Goal: Information Seeking & Learning: Learn about a topic

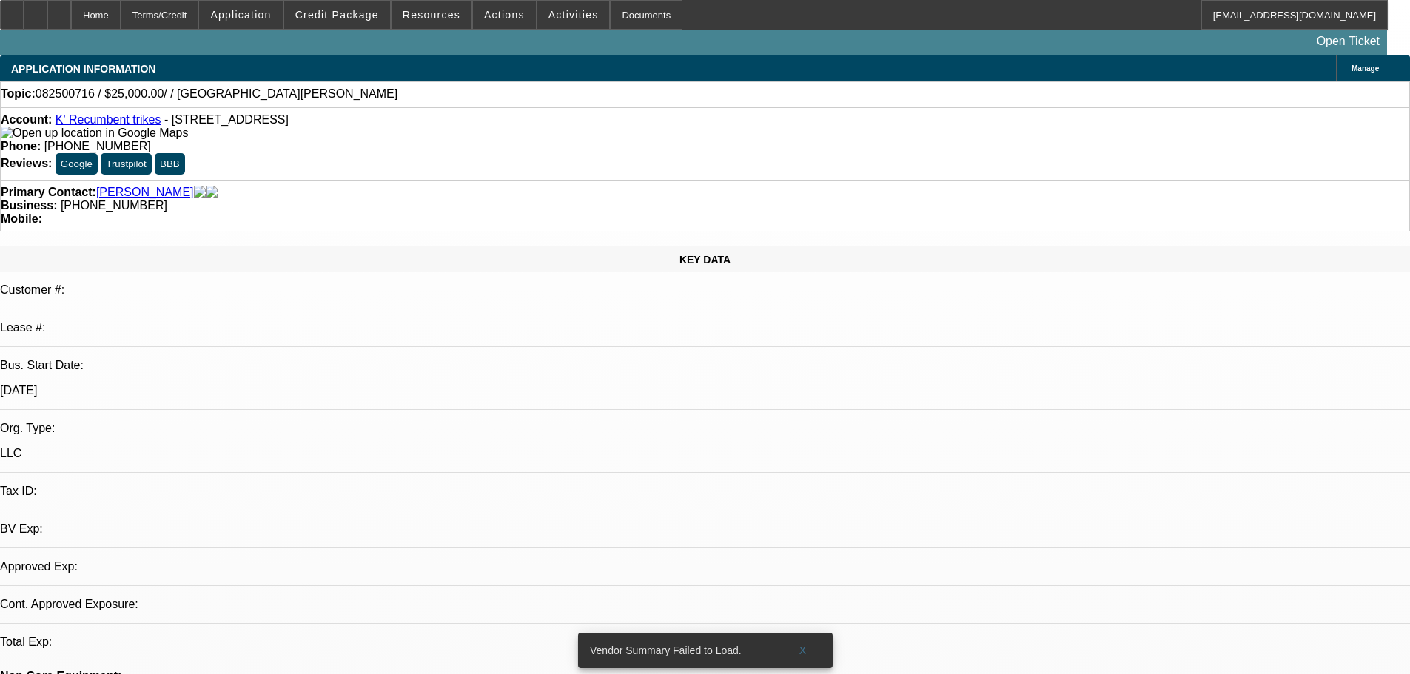
select select "0"
select select "2"
select select "0.1"
select select "4"
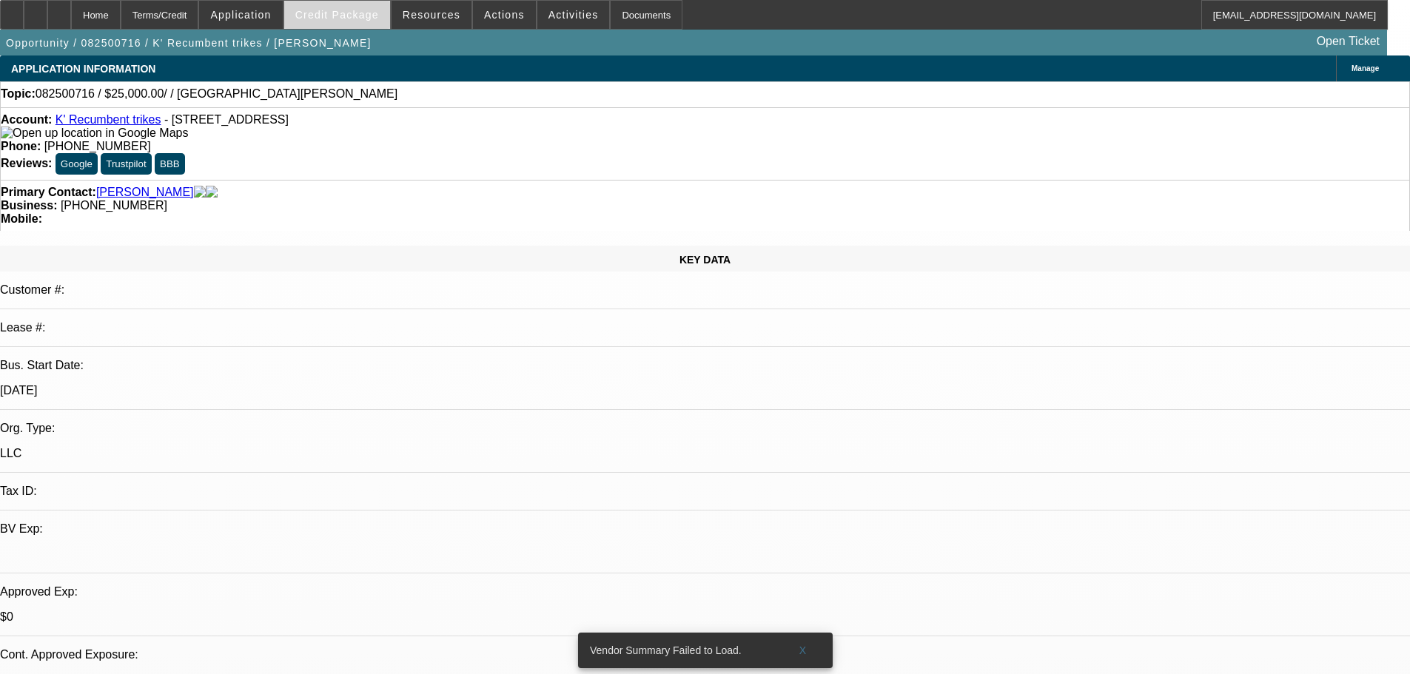
click at [361, 21] on span at bounding box center [337, 15] width 106 height 36
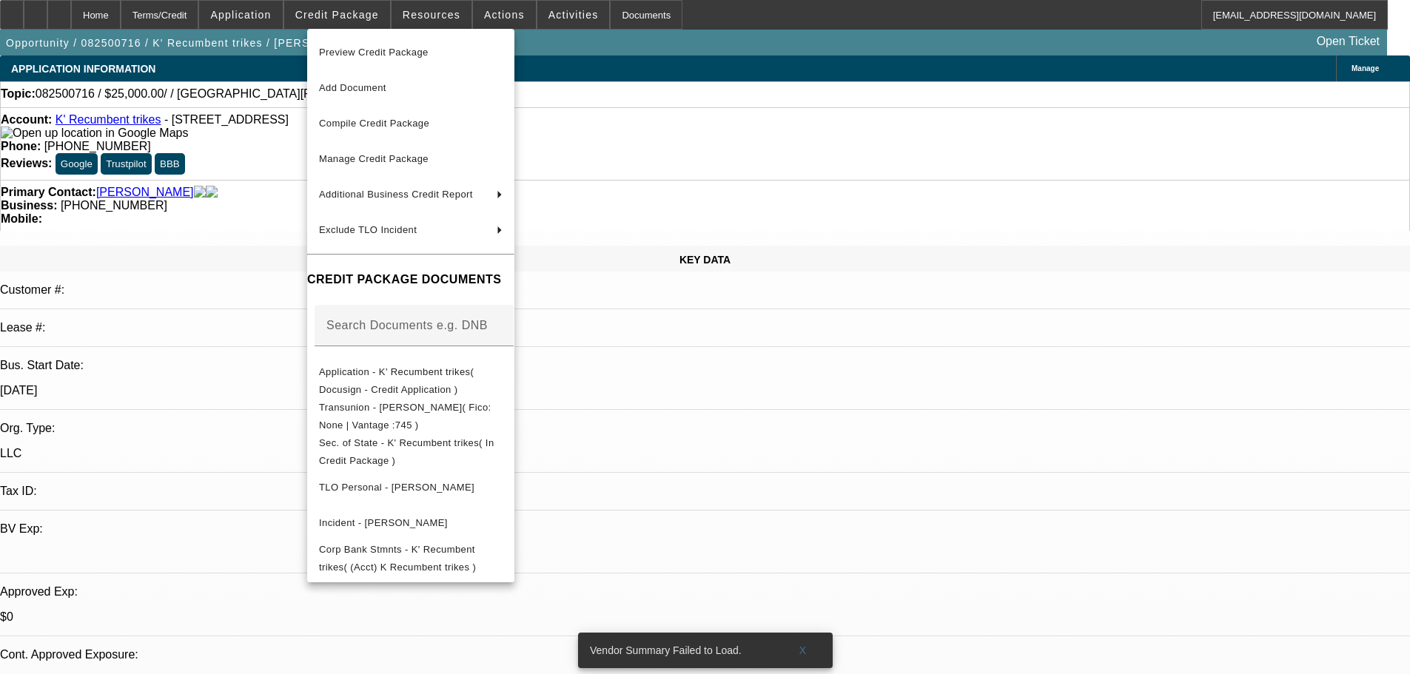
click at [215, 265] on div at bounding box center [705, 337] width 1410 height 674
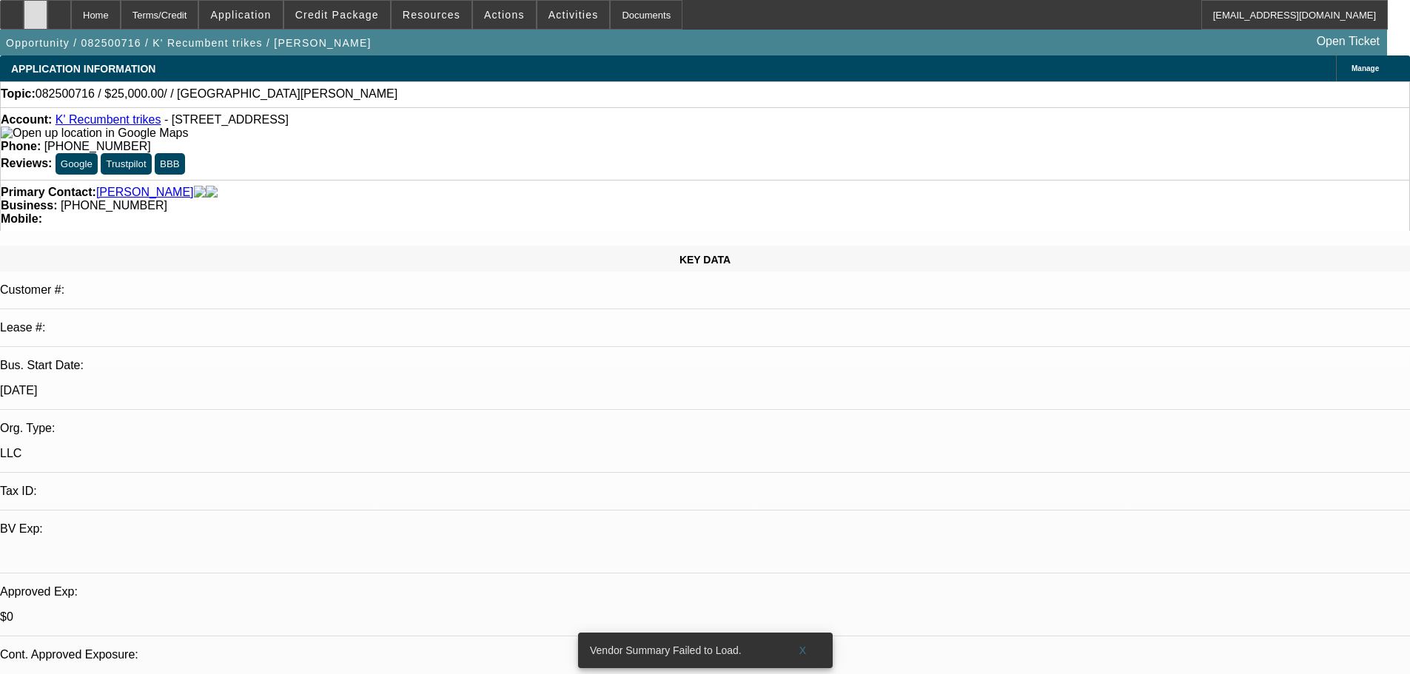
click at [47, 4] on div at bounding box center [36, 15] width 24 height 30
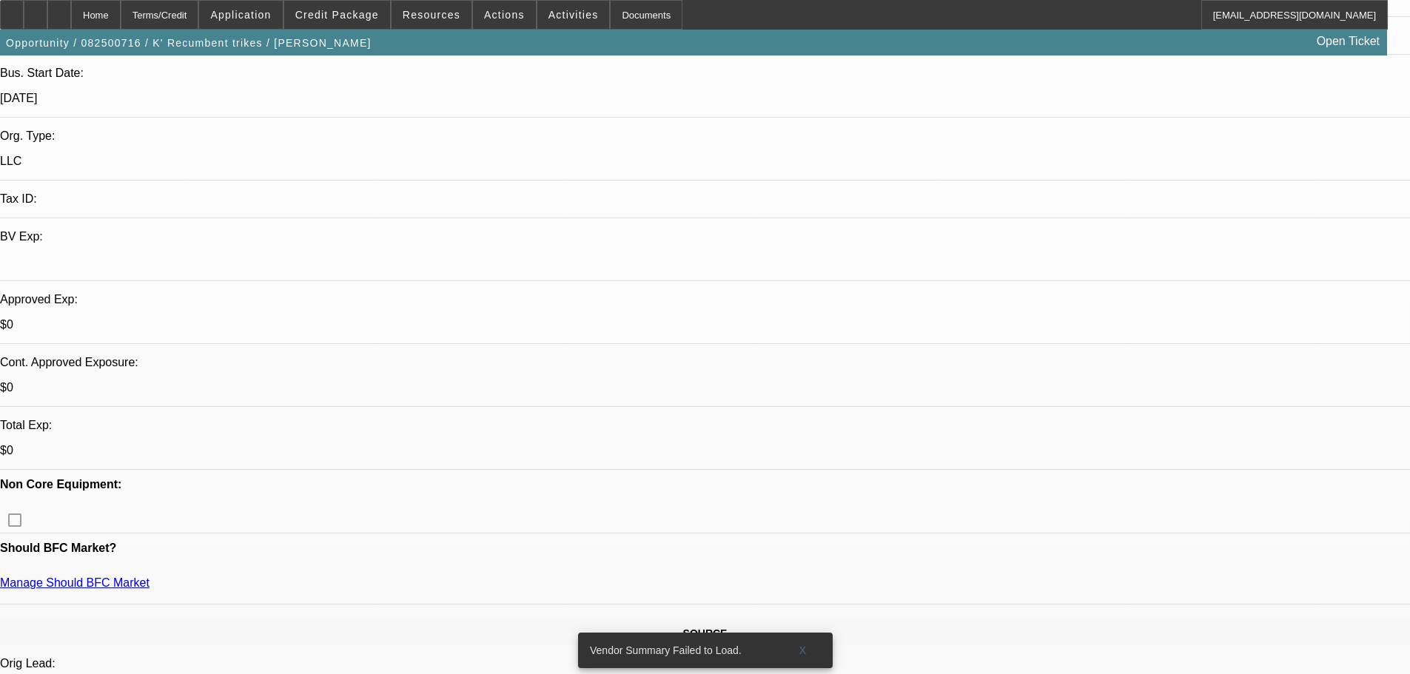
scroll to position [296, 0]
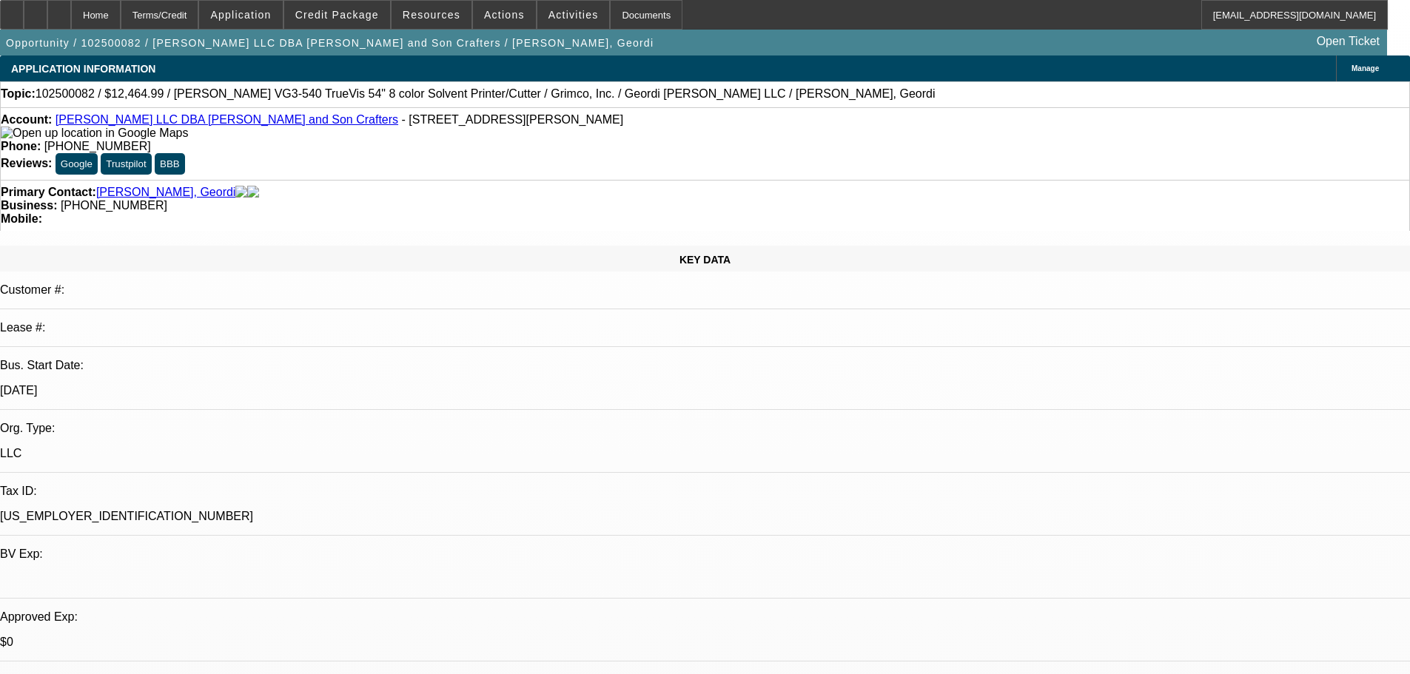
select select "0"
select select "2"
select select "0.1"
select select "4"
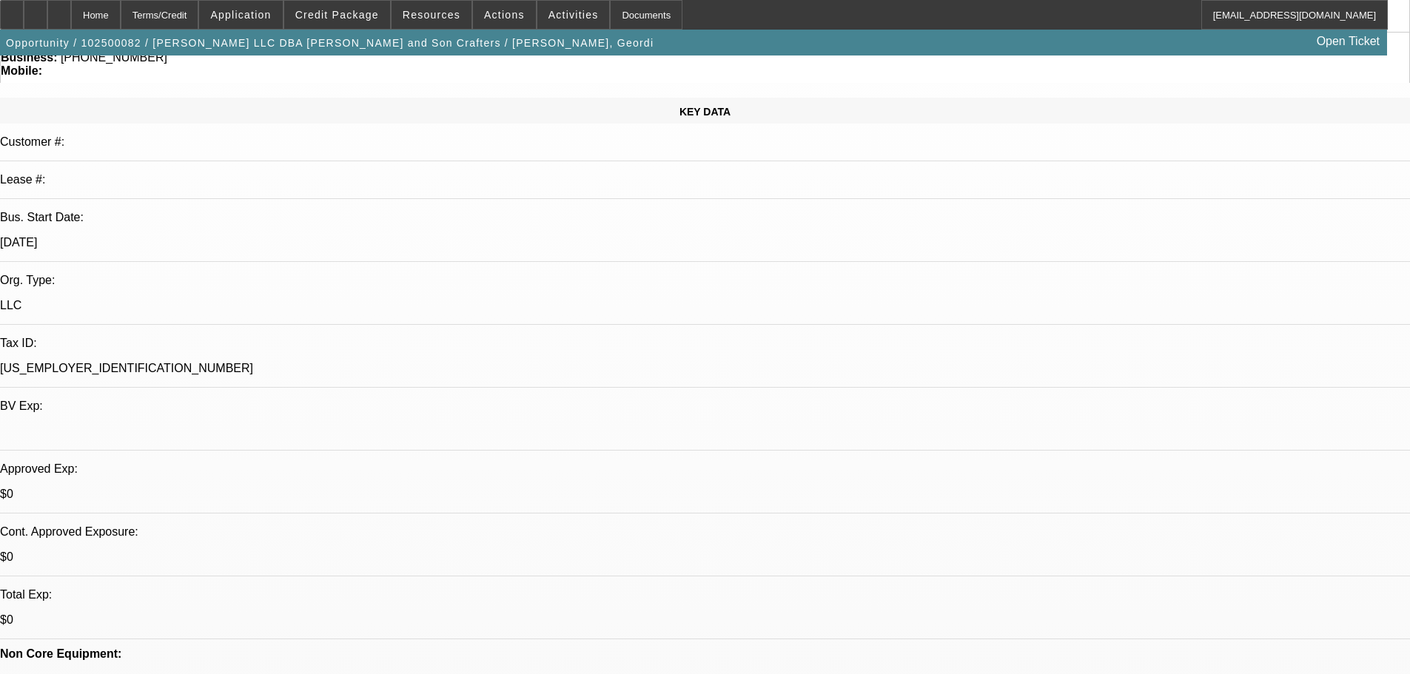
scroll to position [296, 0]
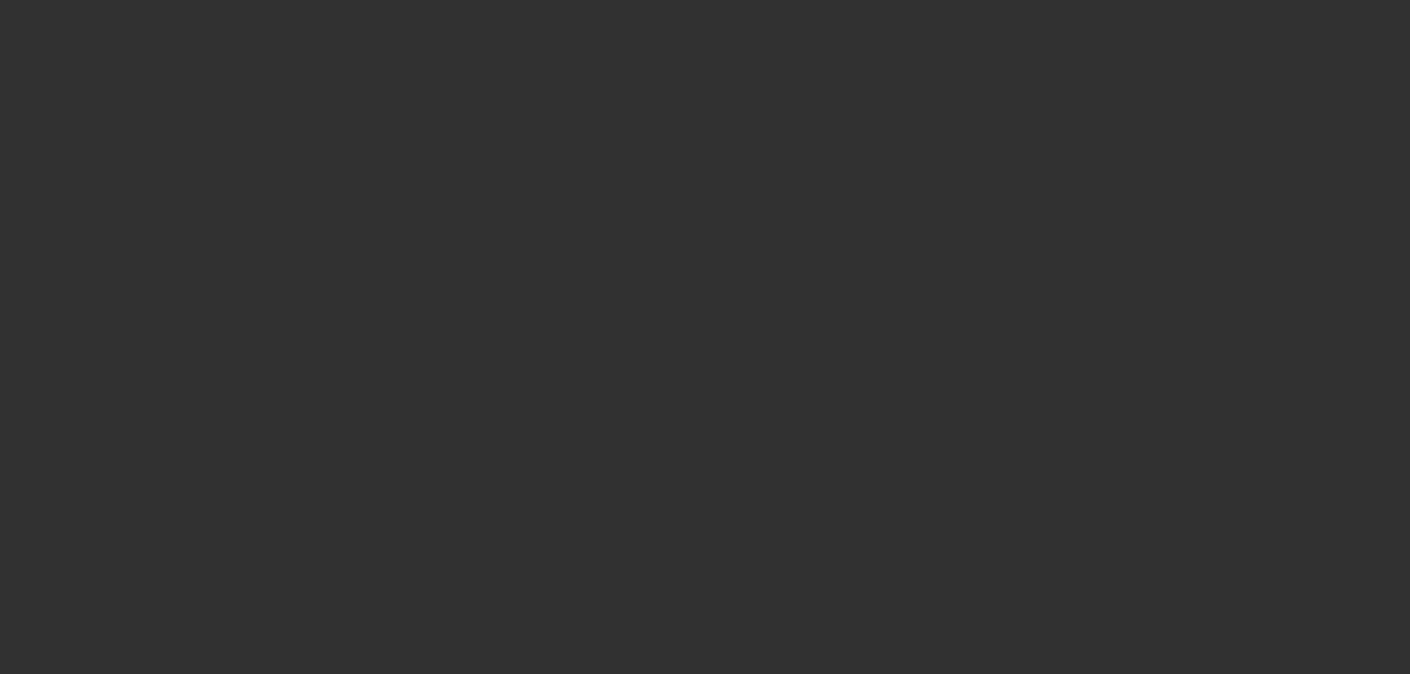
select select "0"
select select "2"
select select "0.1"
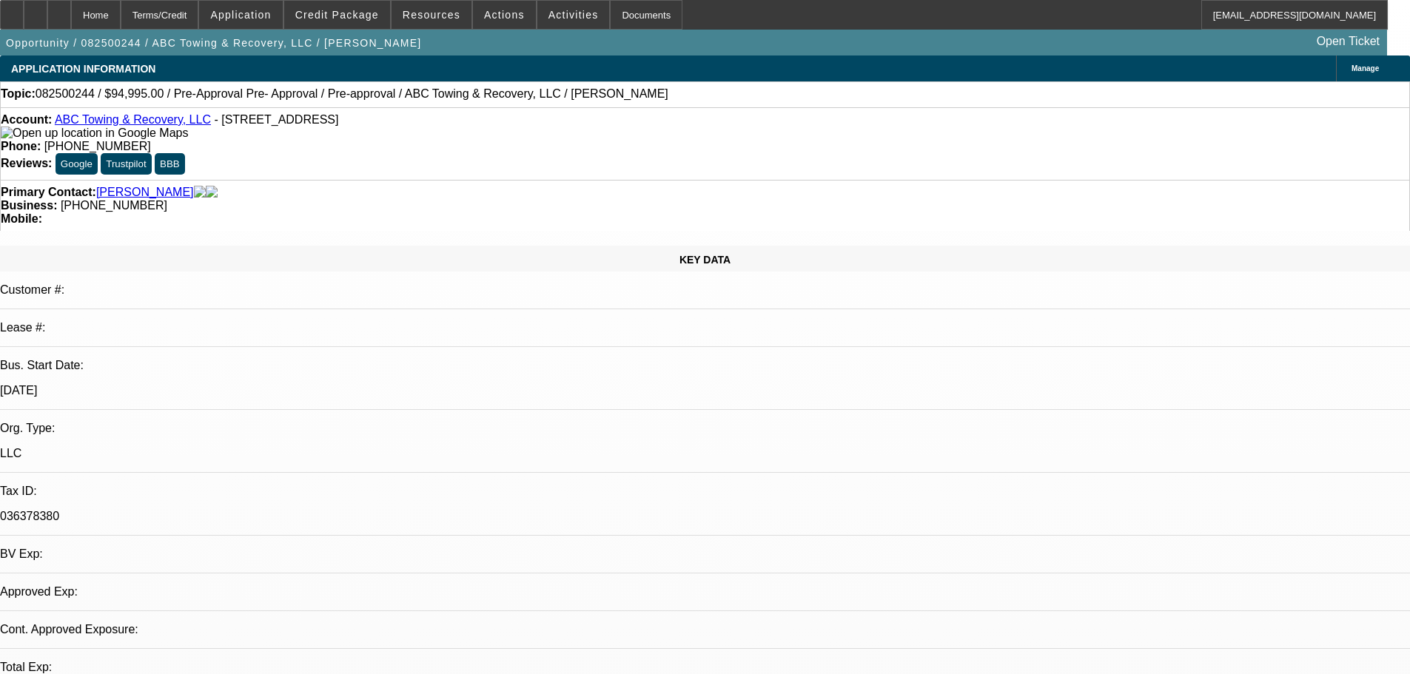
select select "1"
select select "2"
select select "4"
drag, startPoint x: 1350, startPoint y: 272, endPoint x: 1002, endPoint y: 282, distance: 348.8
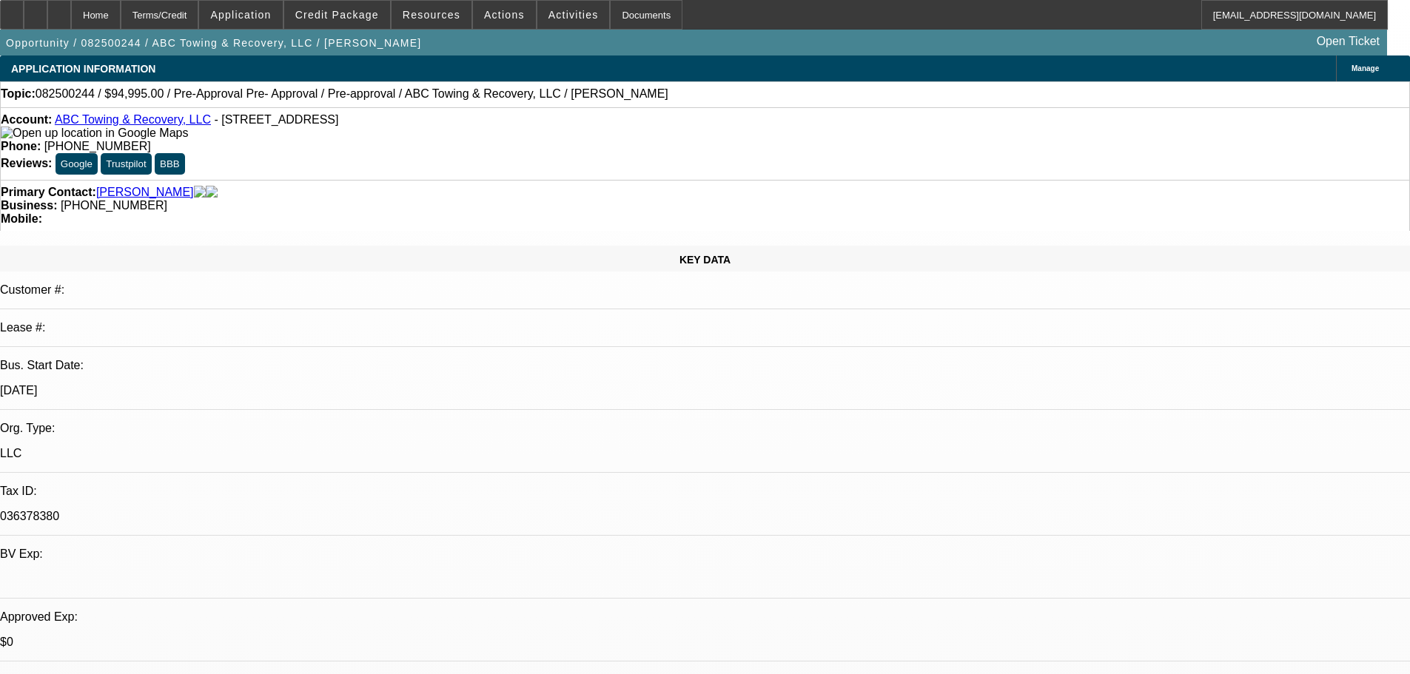
copy div "(575) 652-1764"
drag, startPoint x: 1071, startPoint y: 332, endPoint x: 1067, endPoint y: 312, distance: 21.2
drag, startPoint x: 1004, startPoint y: 286, endPoint x: 1351, endPoint y: 270, distance: 347.5
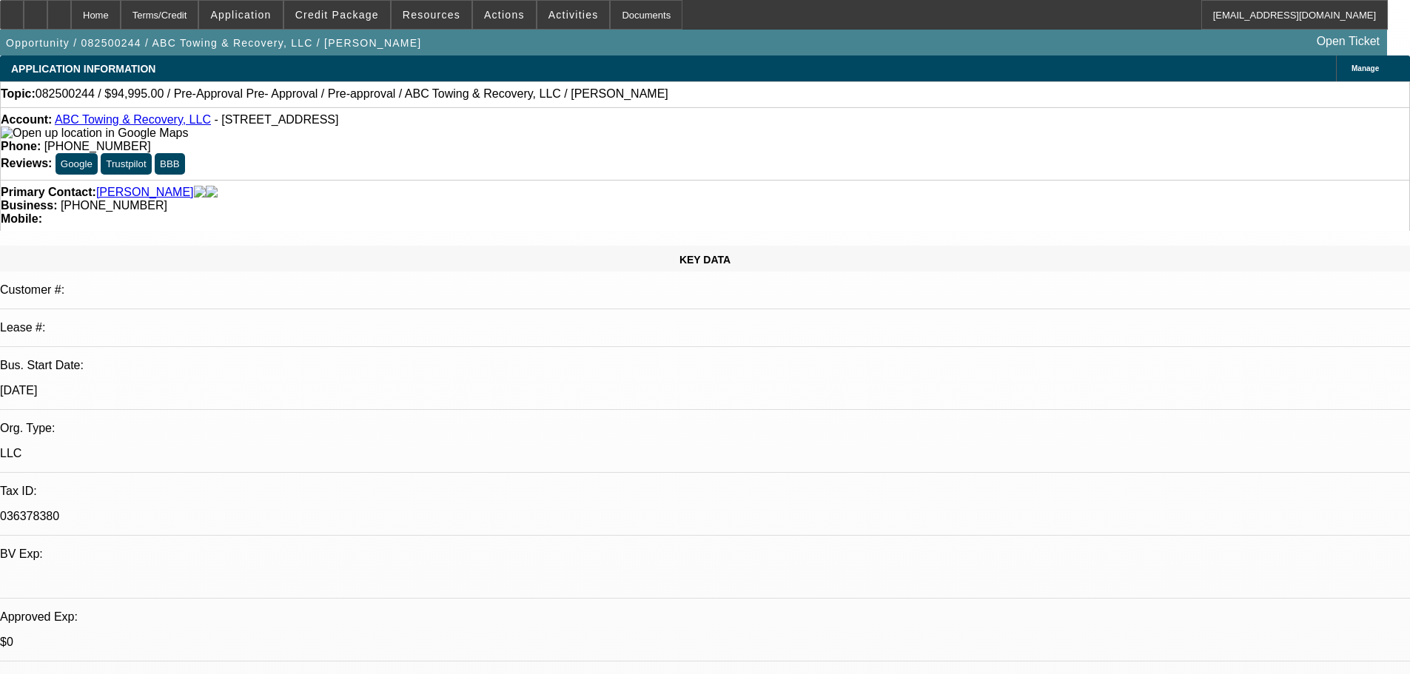
drag, startPoint x: 1351, startPoint y: 274, endPoint x: 1005, endPoint y: 286, distance: 345.9
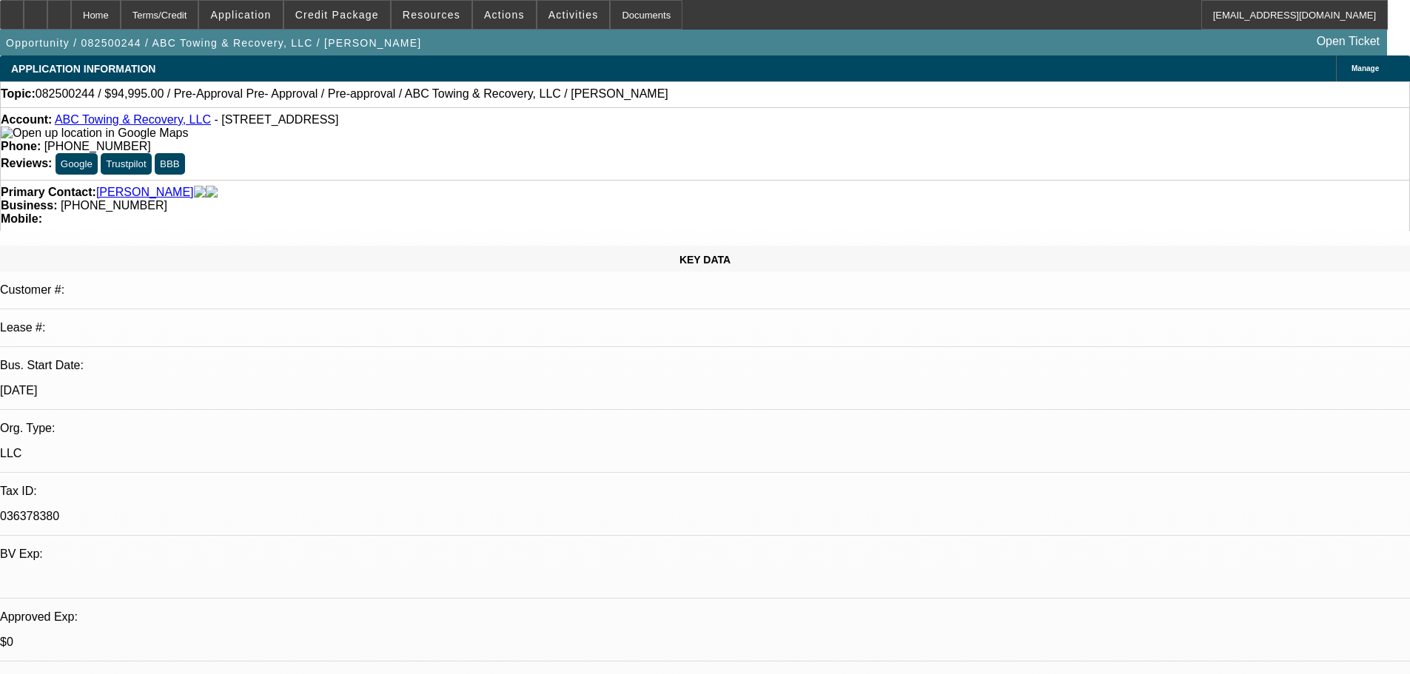
drag, startPoint x: 1042, startPoint y: 277, endPoint x: 1062, endPoint y: 272, distance: 20.6
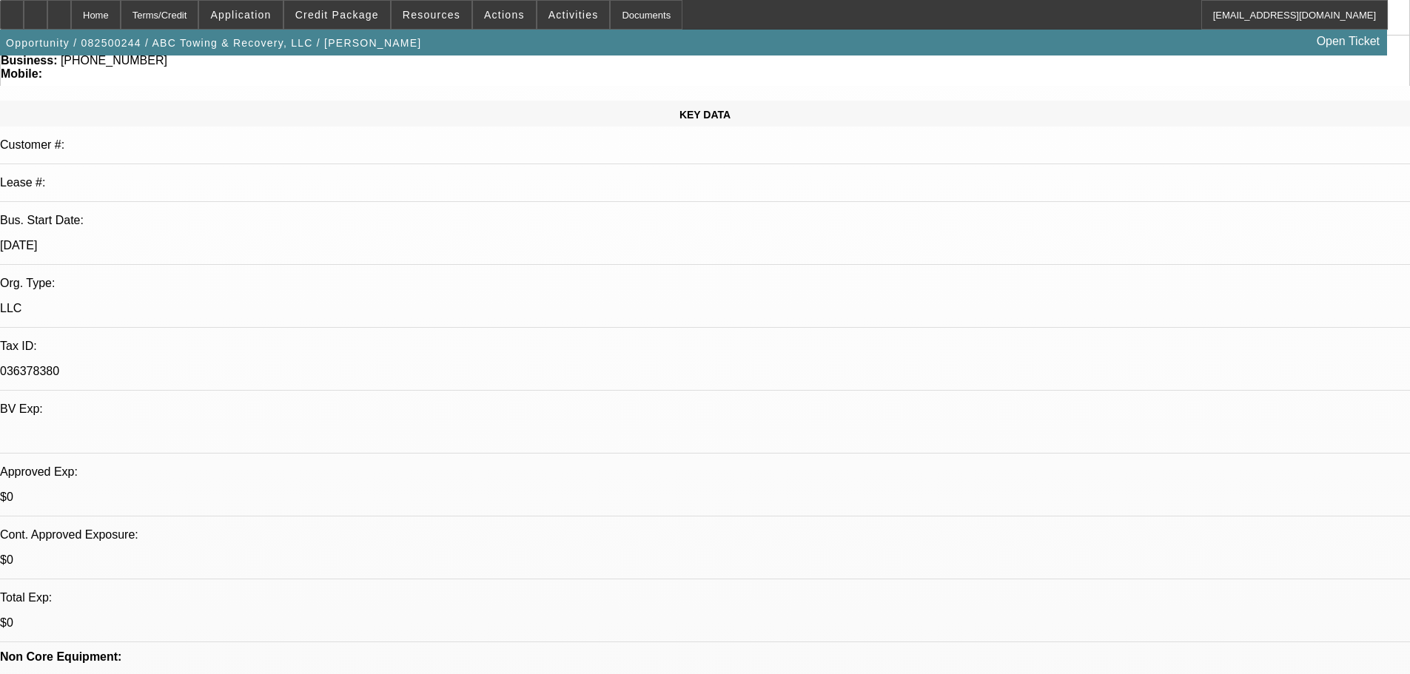
scroll to position [148, 0]
drag, startPoint x: 822, startPoint y: 473, endPoint x: 172, endPoint y: 467, distance: 650.0
drag, startPoint x: 916, startPoint y: 449, endPoint x: 18, endPoint y: 449, distance: 898.0
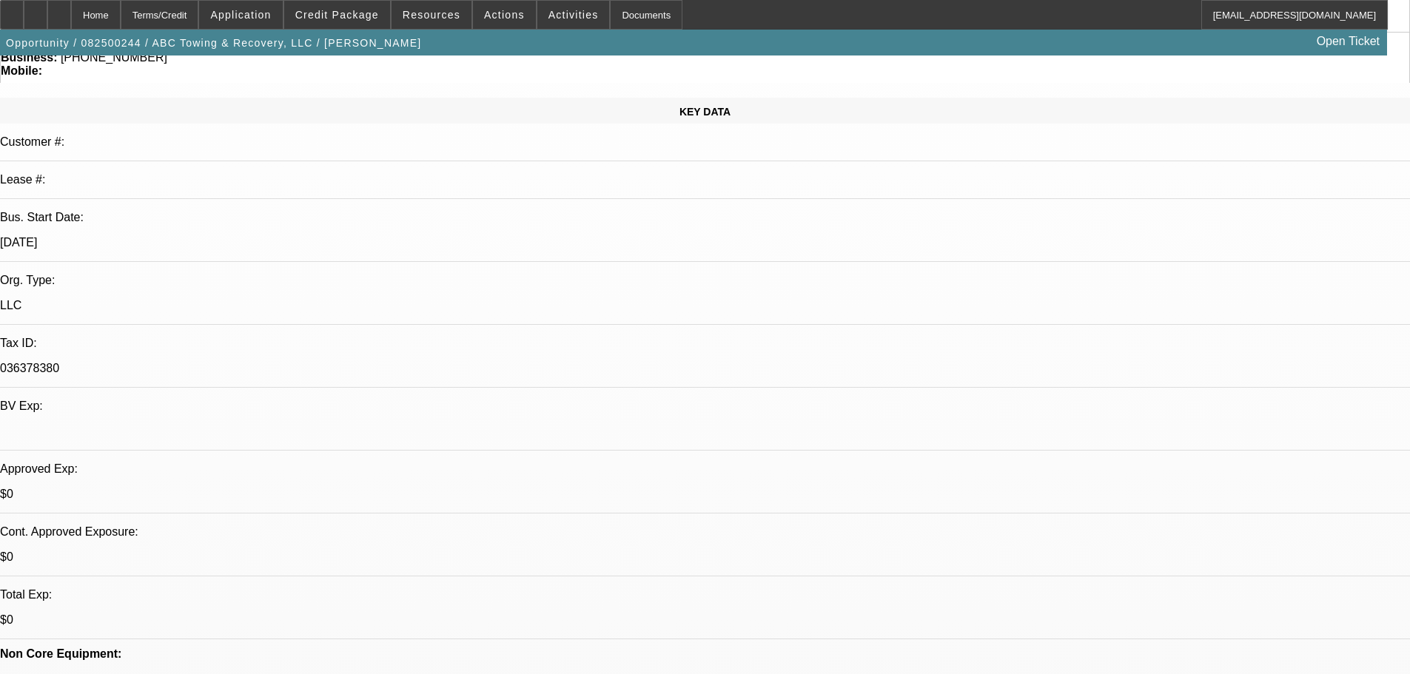
drag, startPoint x: 1066, startPoint y: 329, endPoint x: 989, endPoint y: 273, distance: 94.9
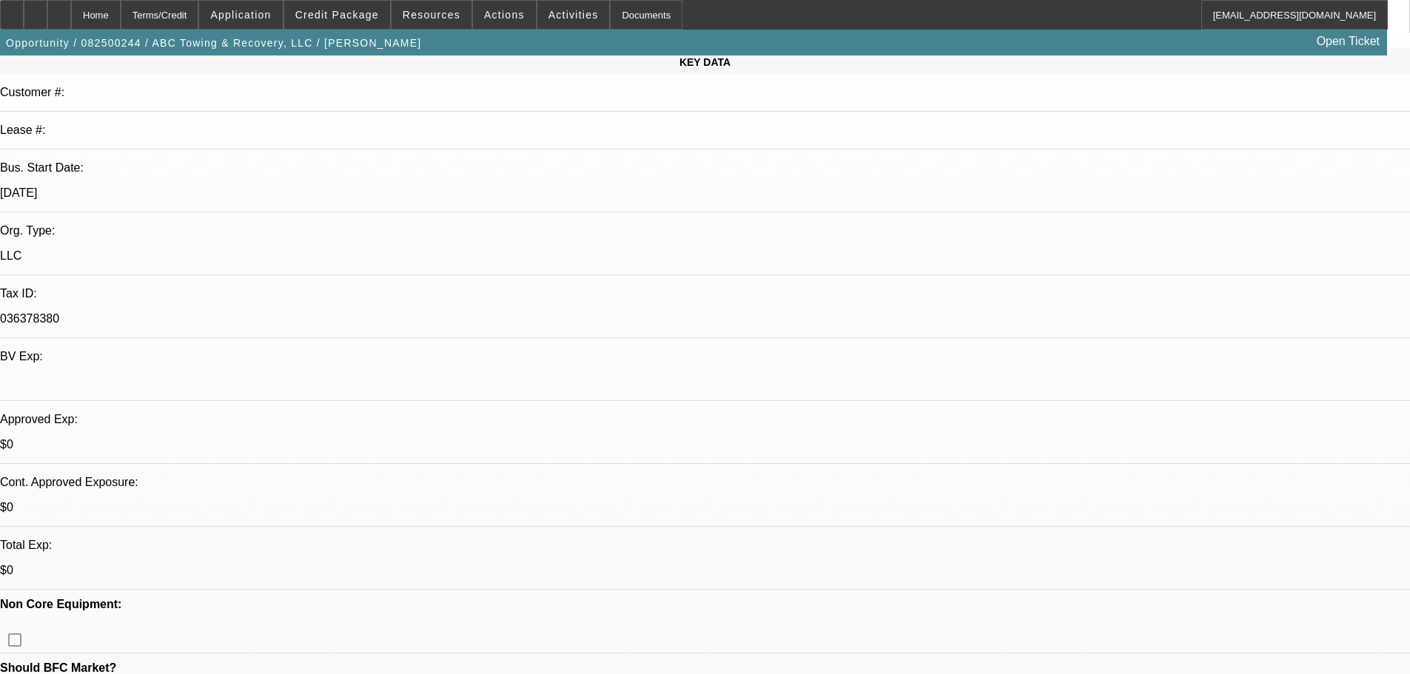
scroll to position [0, 0]
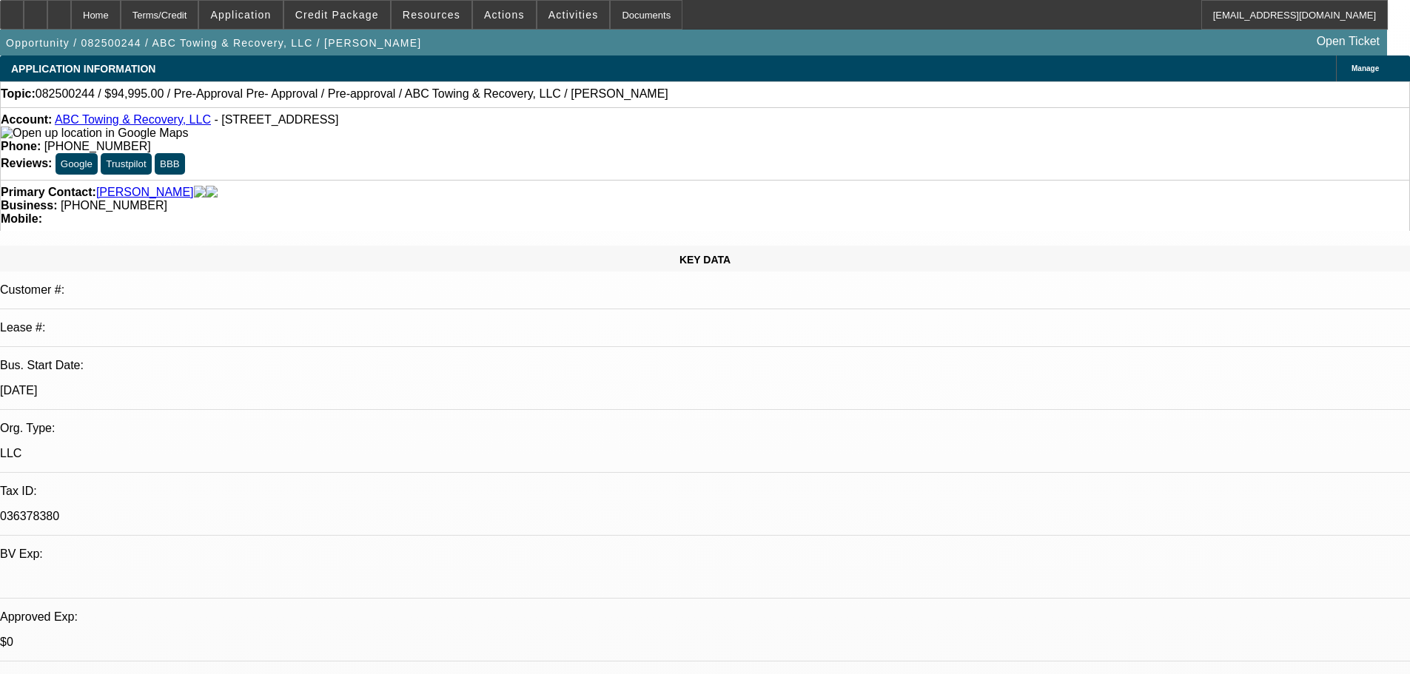
drag, startPoint x: 776, startPoint y: 58, endPoint x: 753, endPoint y: 56, distance: 23.1
click at [776, 58] on div "APPLICATION INFORMATION Manage" at bounding box center [705, 69] width 1410 height 26
click at [59, 10] on icon at bounding box center [59, 10] width 0 height 0
select select "0"
select select "2"
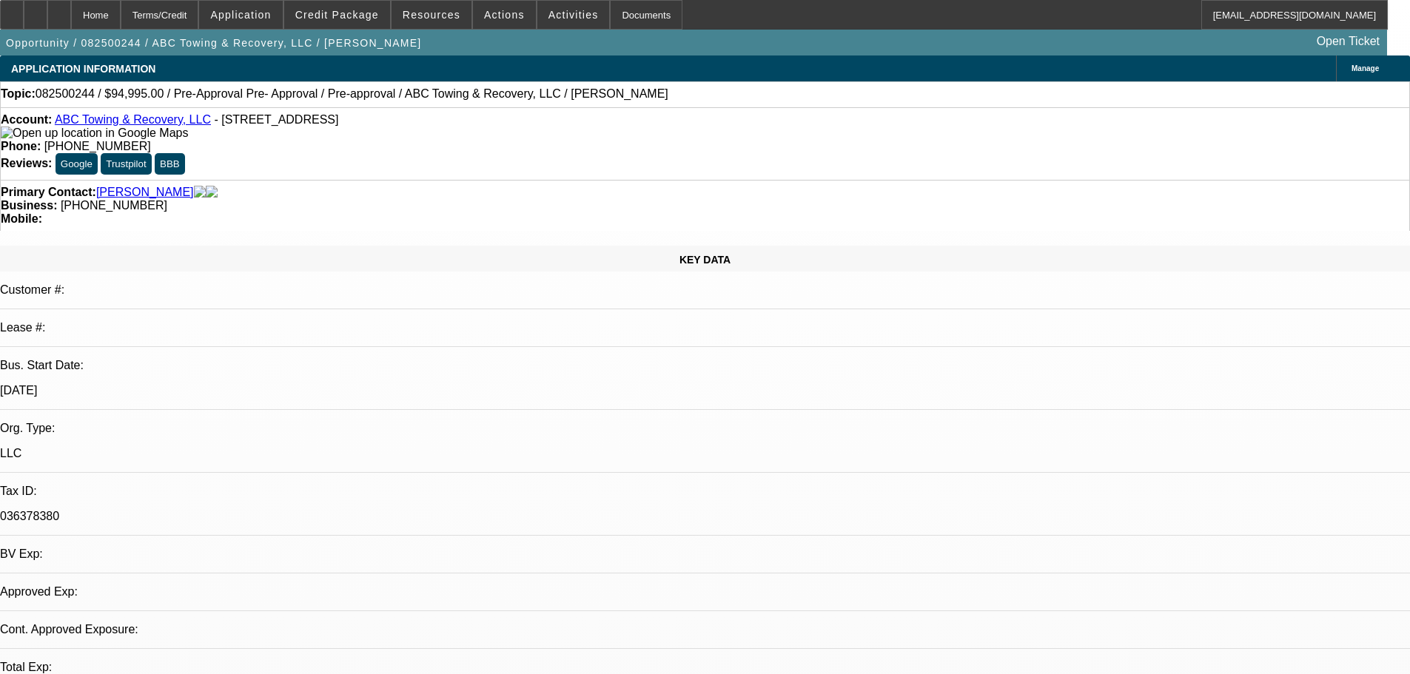
select select "2"
select select "0.1"
select select "4"
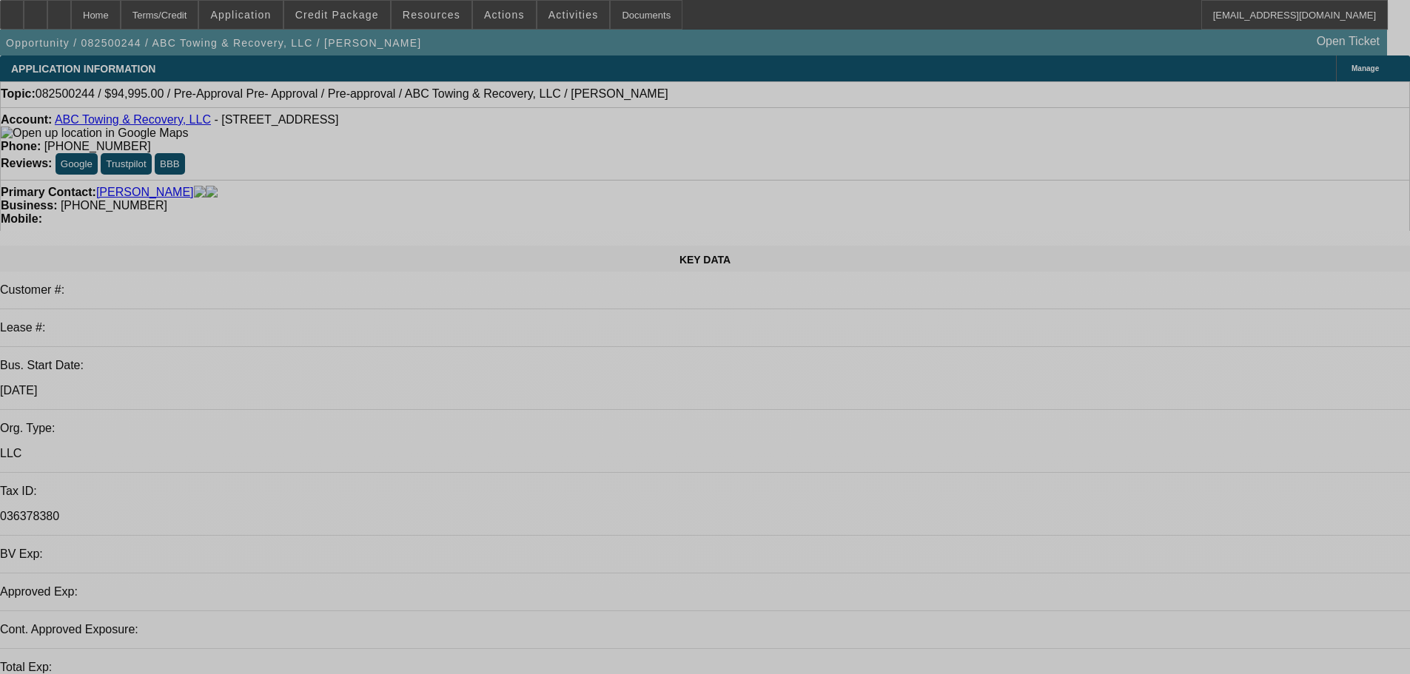
select select "0"
select select "2"
select select "0.1"
select select "4"
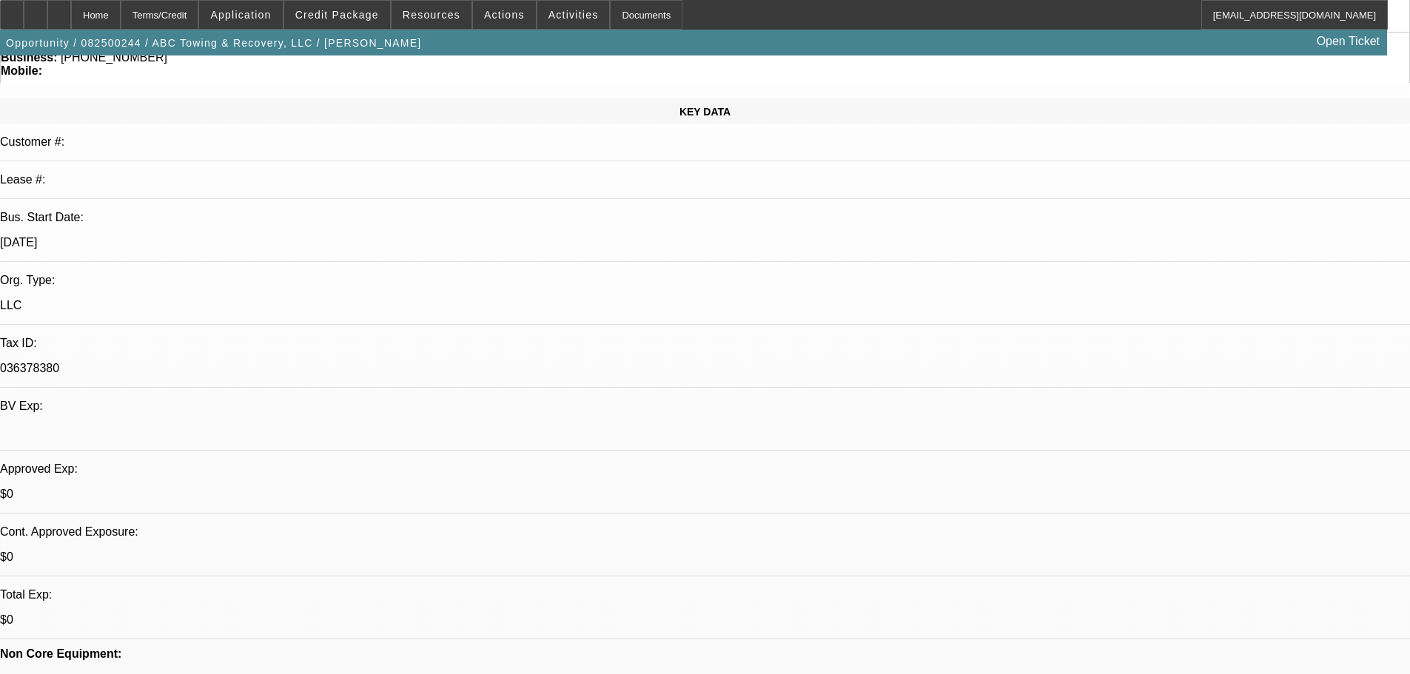
scroll to position [296, 0]
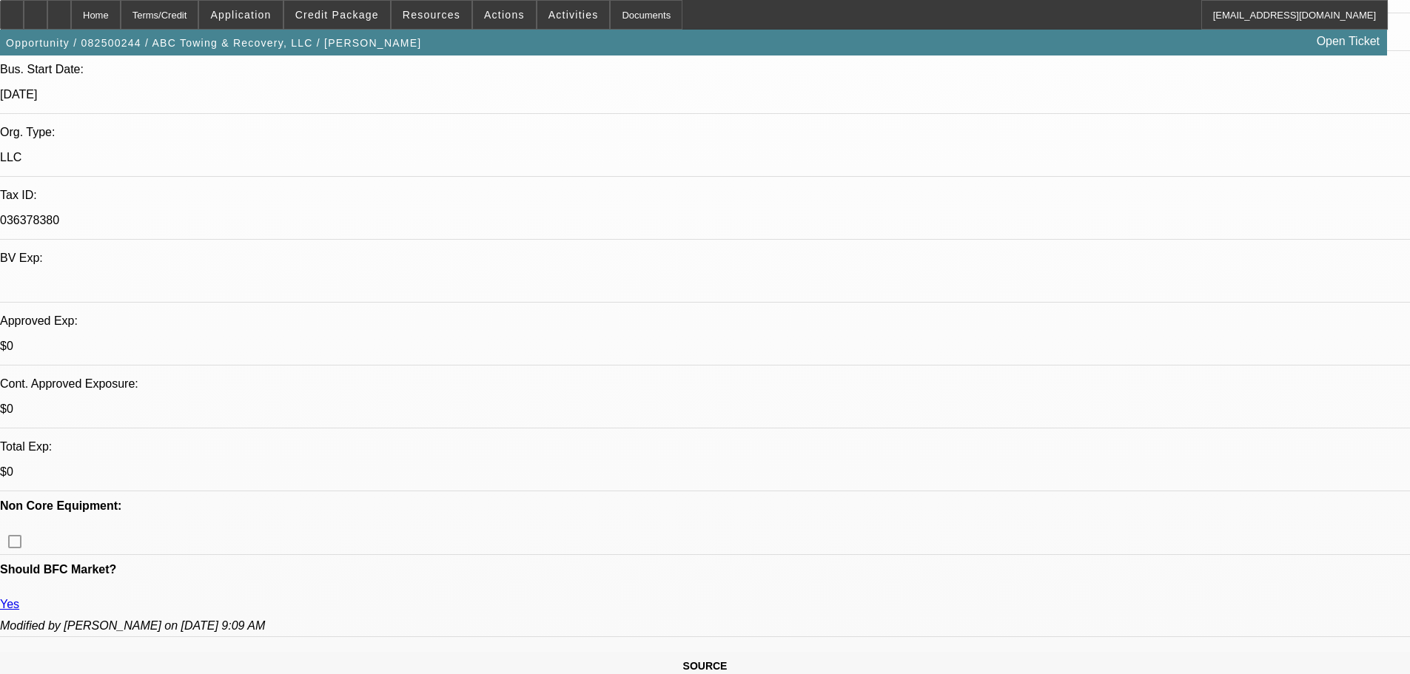
drag, startPoint x: 613, startPoint y: 302, endPoint x: 500, endPoint y: 304, distance: 112.5
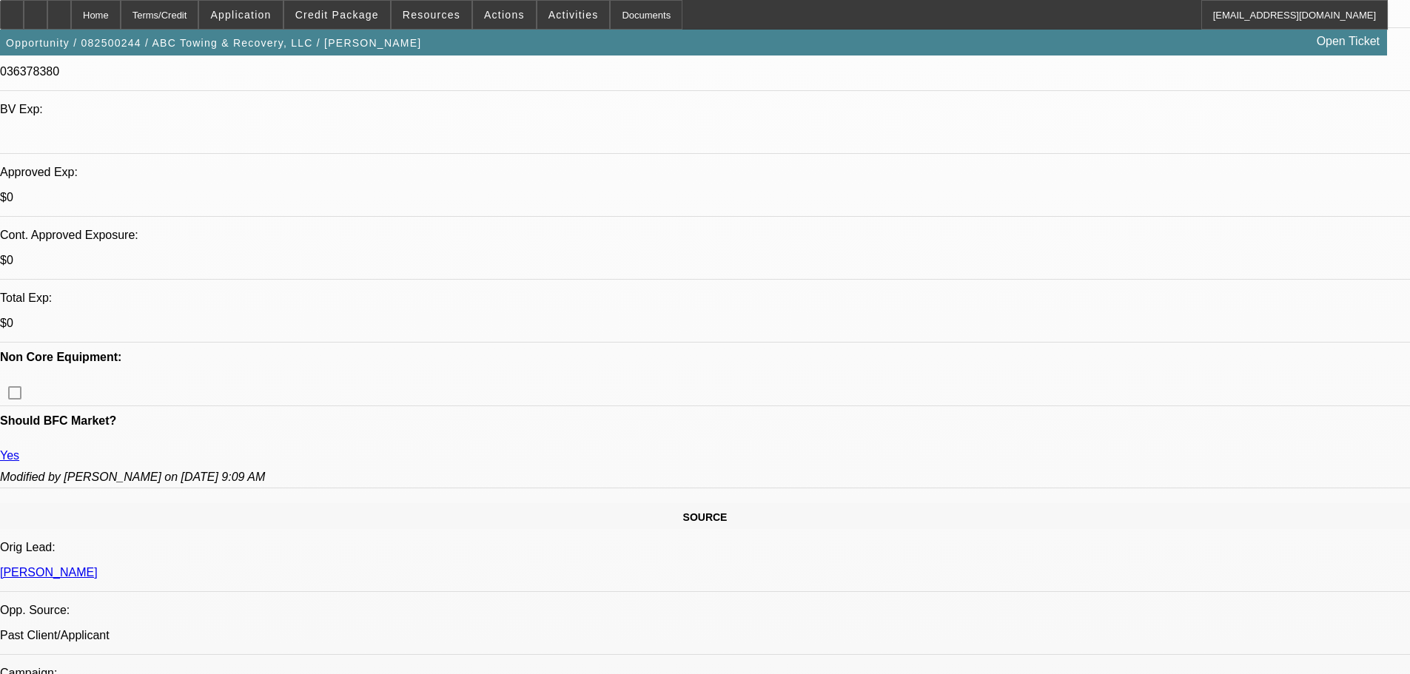
scroll to position [444, 0]
